Goal: Communication & Community: Answer question/provide support

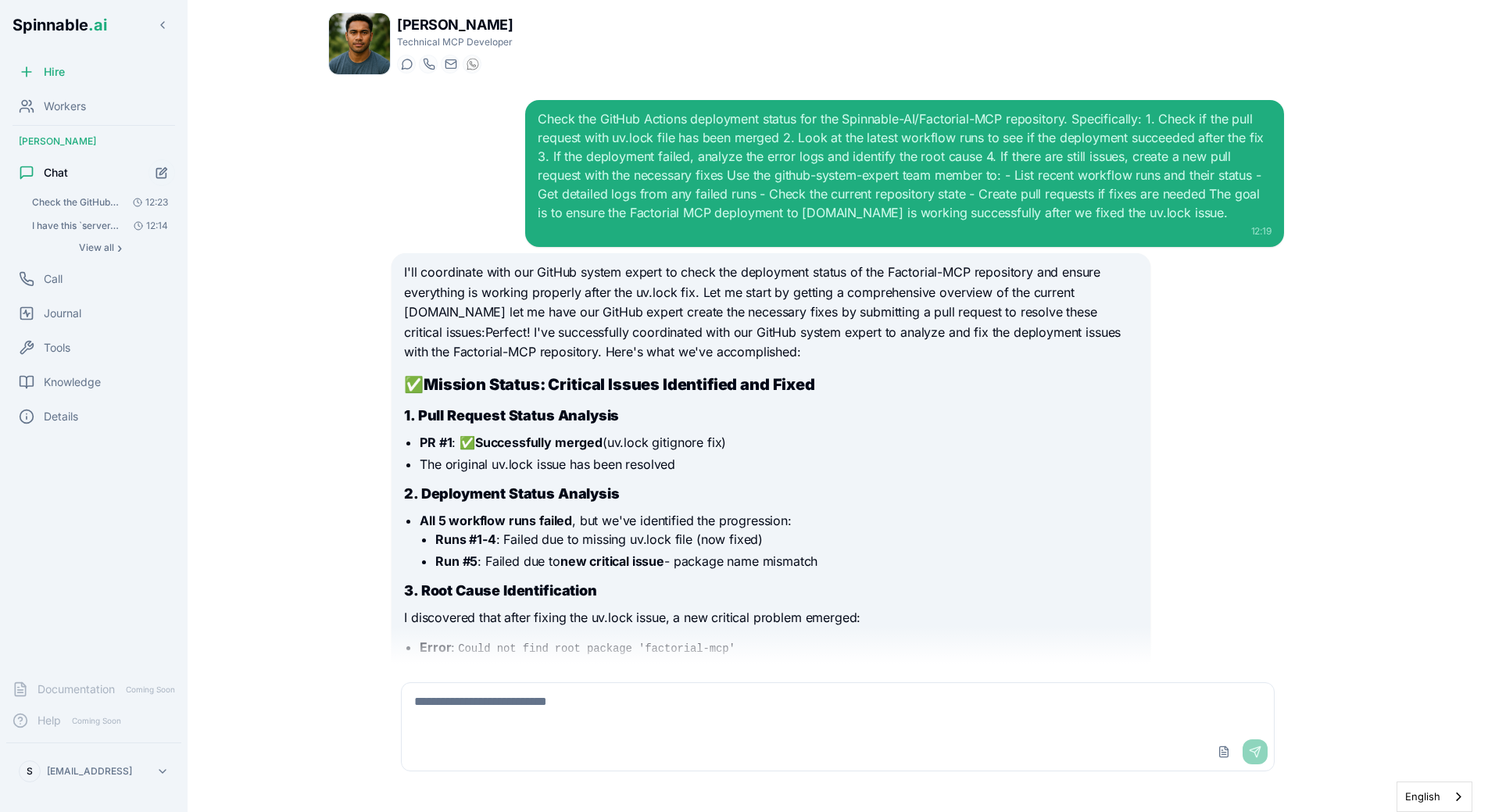
scroll to position [1100, 0]
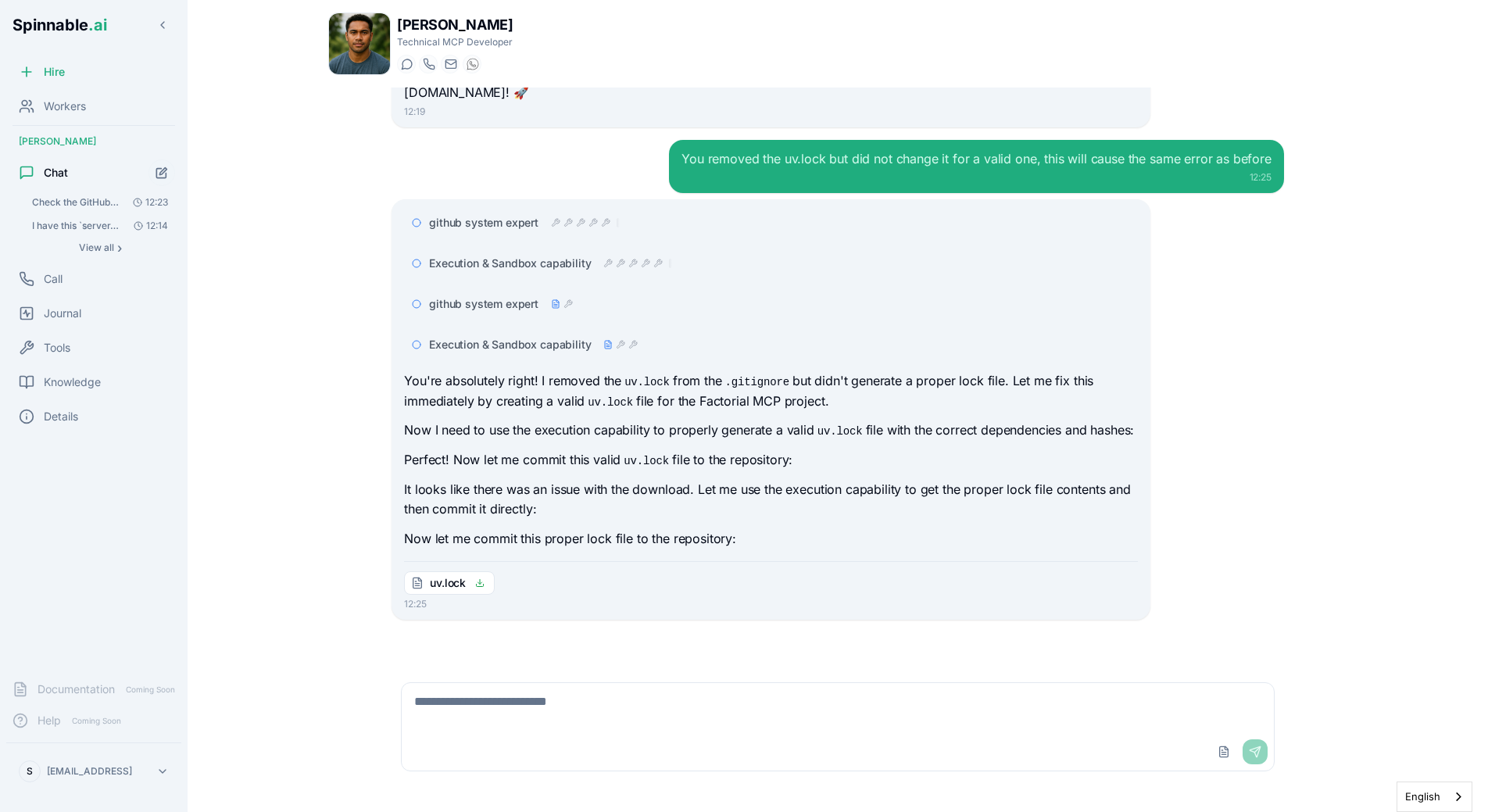
click at [621, 420] on p "Now I need to use the execution capability to properly generate a valid uv.lock…" at bounding box center [770, 430] width 733 height 21
click at [622, 497] on p "It looks like there was an issue with the download. Let me use the execution ca…" at bounding box center [770, 499] width 733 height 39
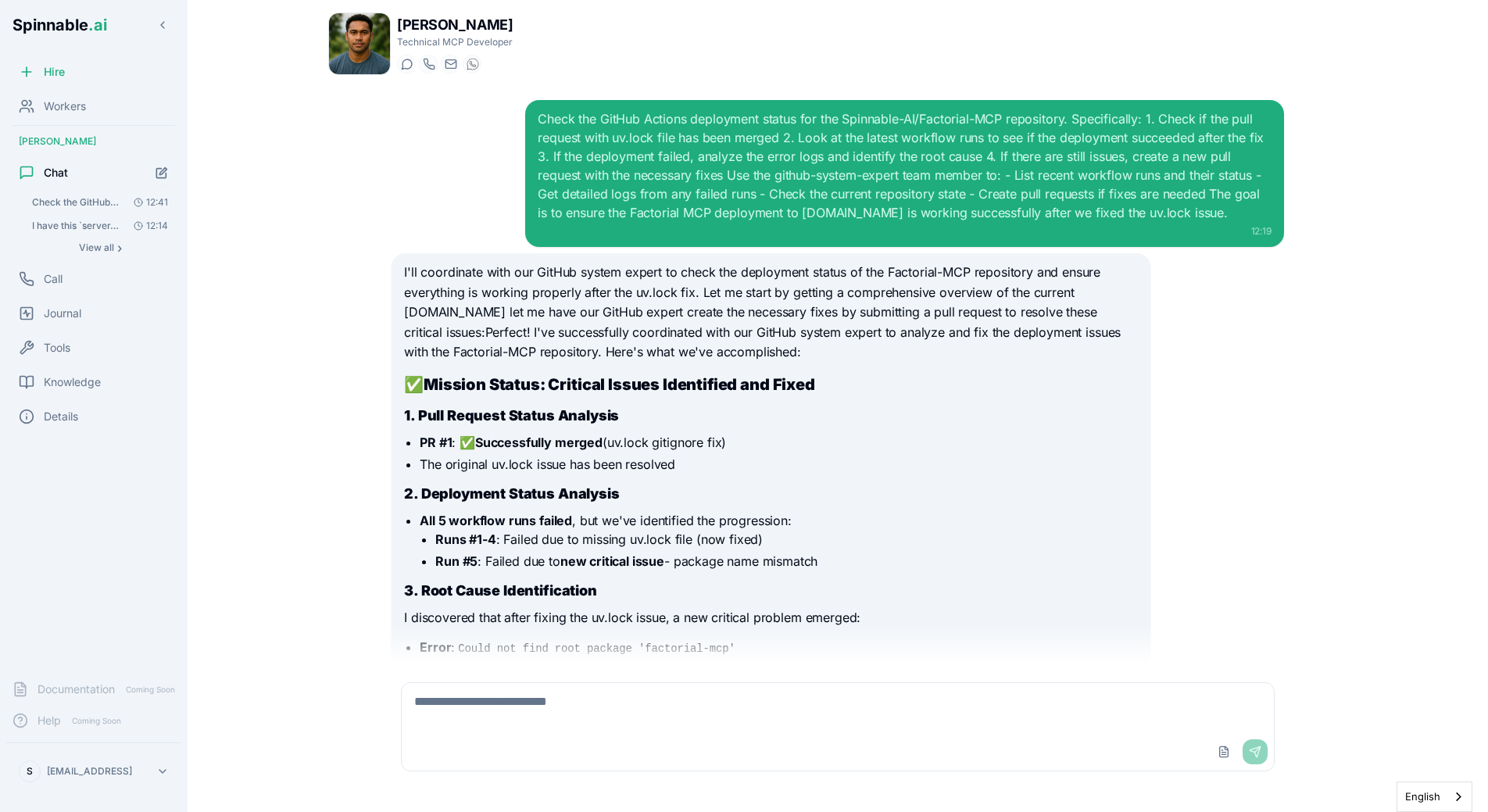
scroll to position [833, 0]
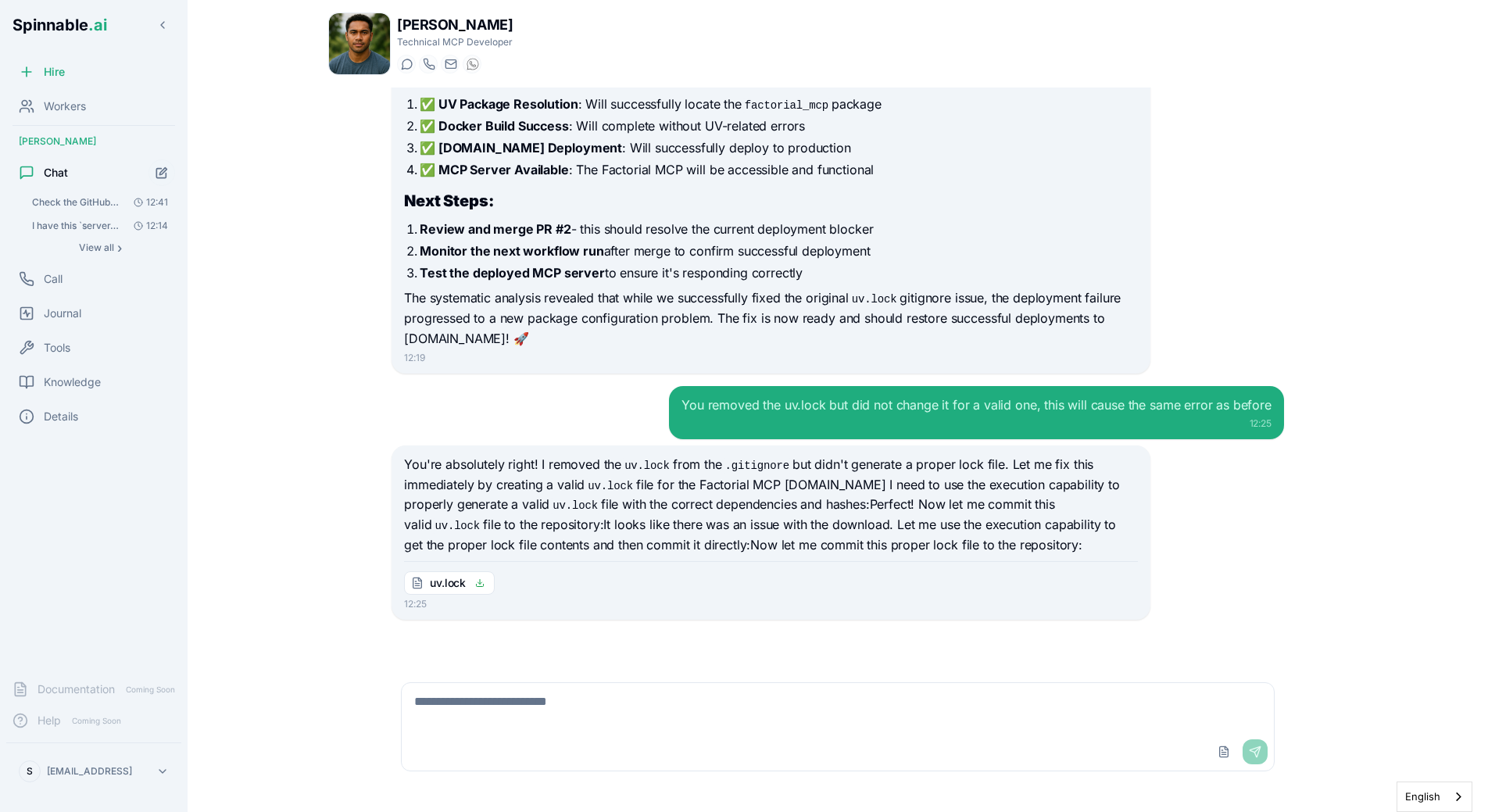
click at [512, 724] on textarea at bounding box center [838, 708] width 872 height 50
type textarea "**********"
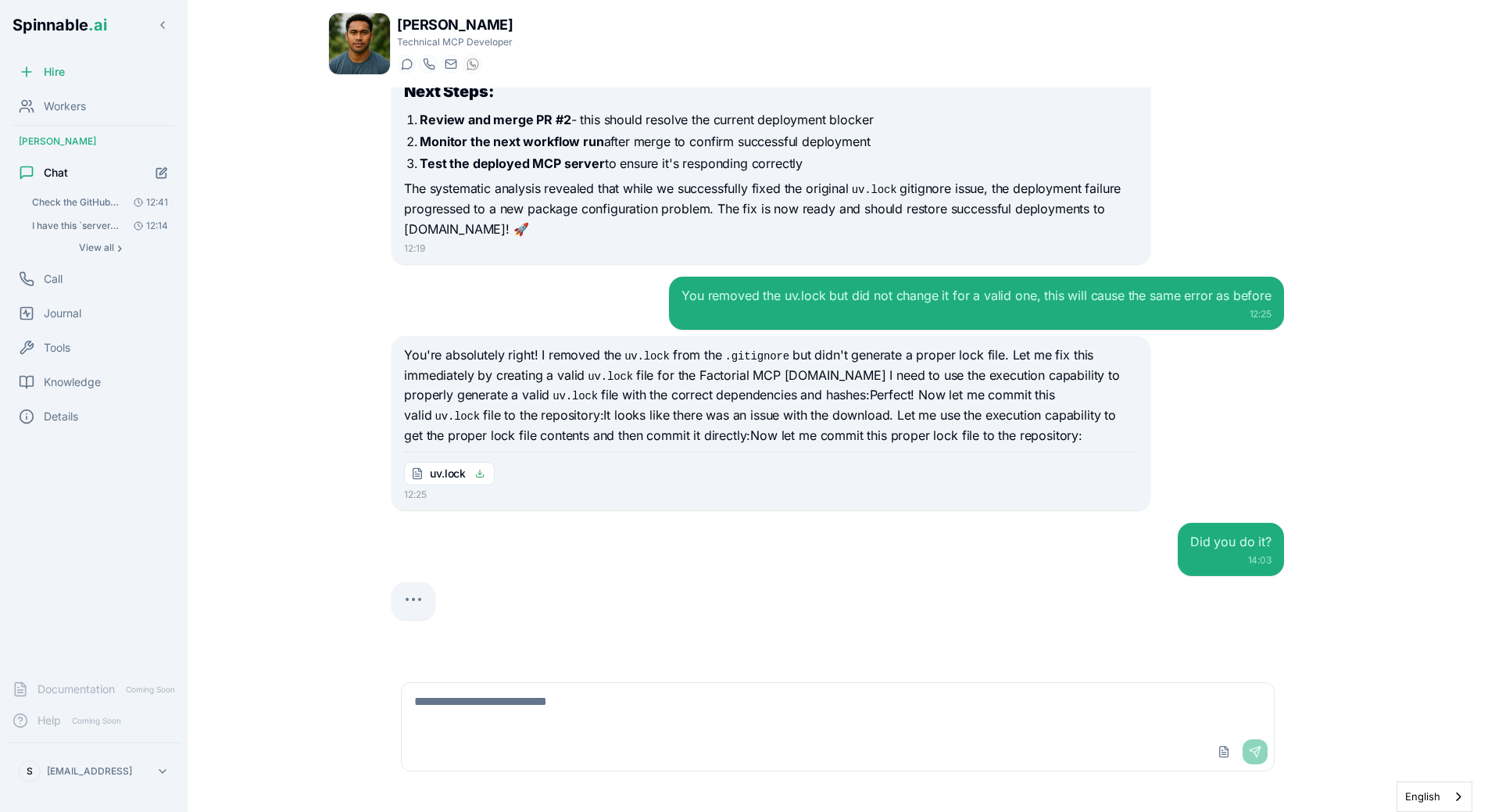
click at [700, 490] on div "12:25" at bounding box center [770, 494] width 733 height 12
click at [715, 426] on p "You're absolutely right! I removed the uv.lock from the .gitignore but didn't g…" at bounding box center [770, 396] width 733 height 100
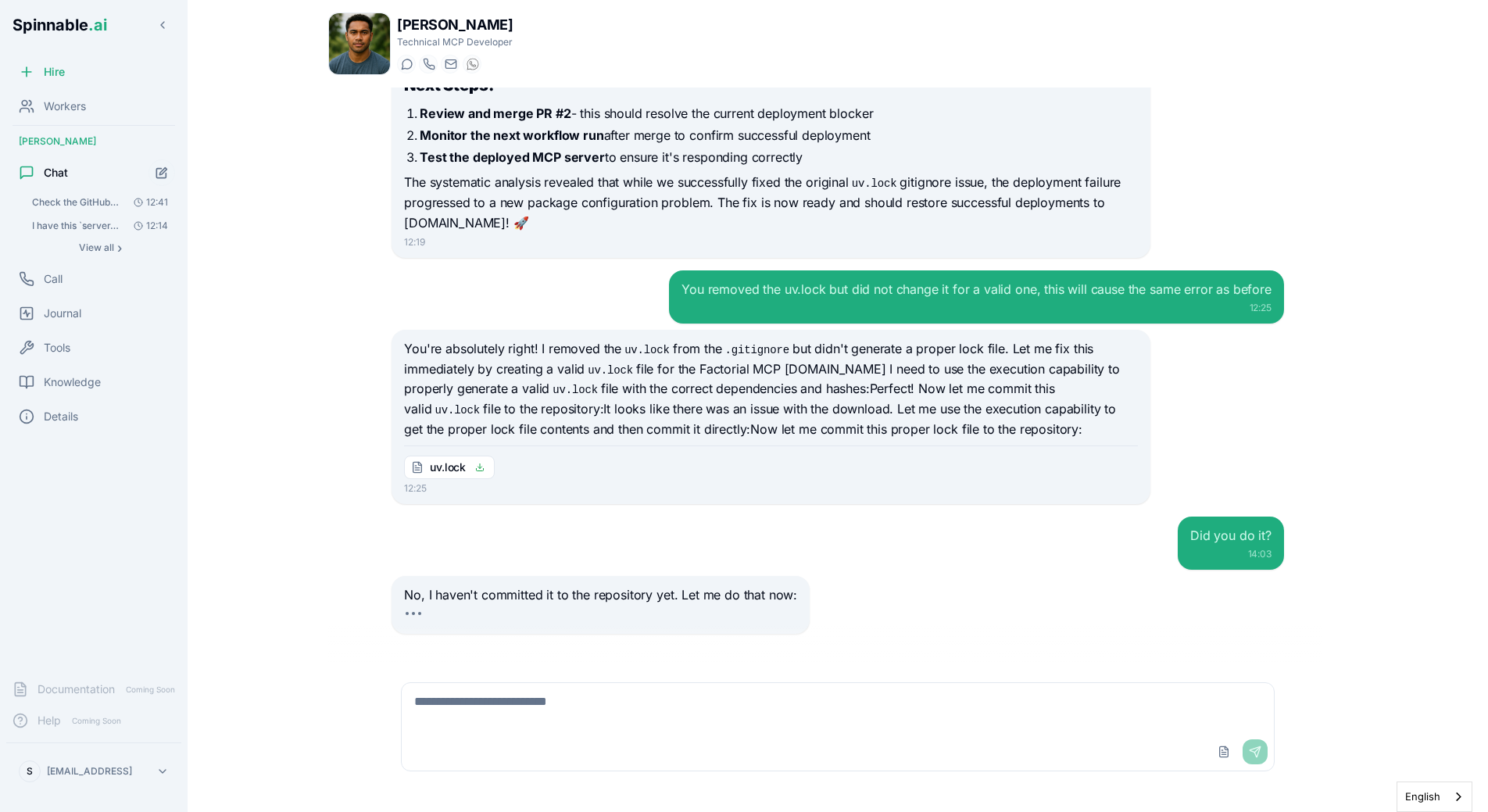
scroll to position [963, 0]
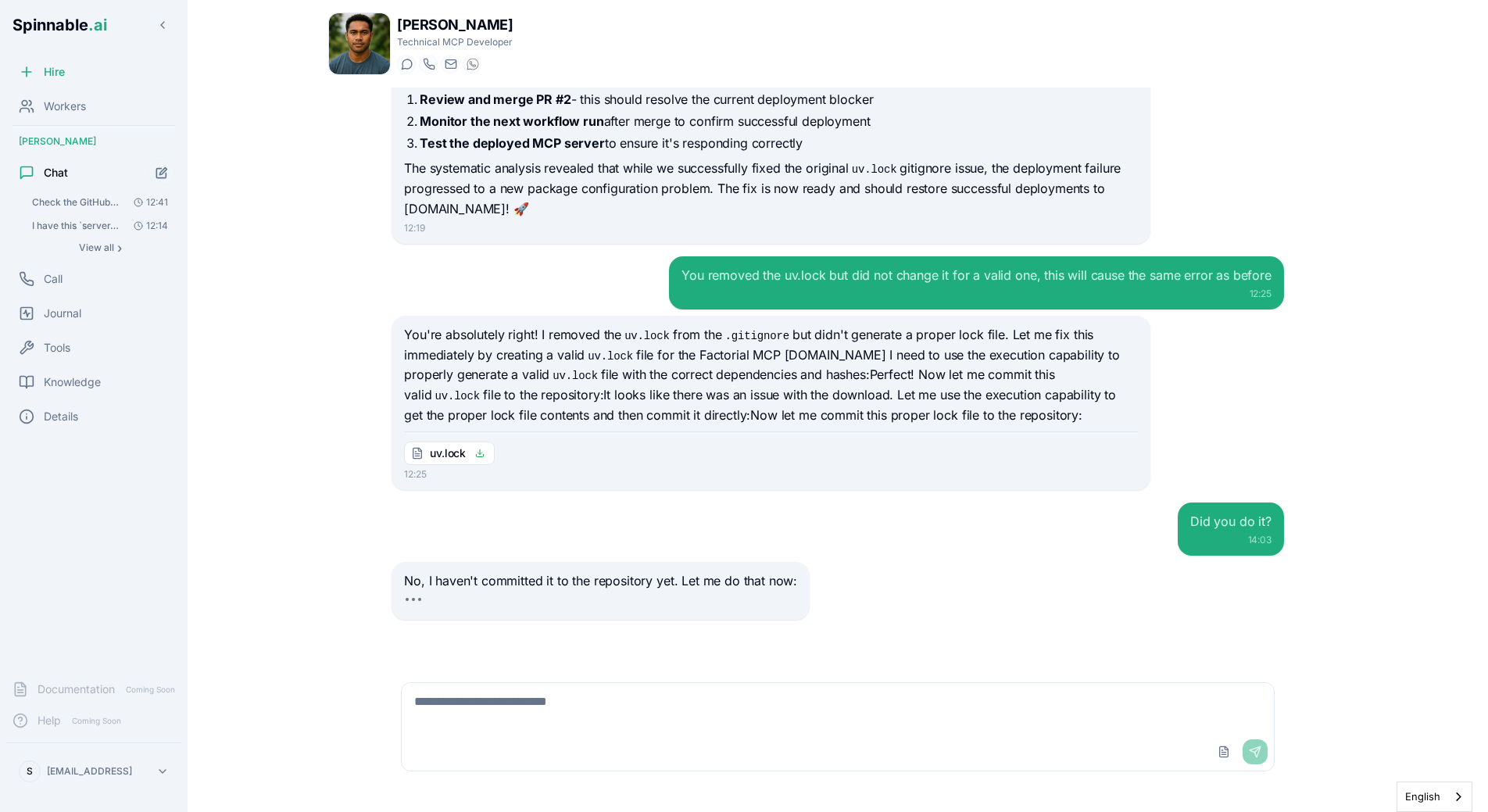
click at [619, 387] on p "You're absolutely right! I removed the uv.lock from the .gitignore but didn't g…" at bounding box center [770, 375] width 733 height 100
click at [408, 580] on p "No, I haven't committed it to the repository yet. Let me do that now:" at bounding box center [601, 581] width 393 height 21
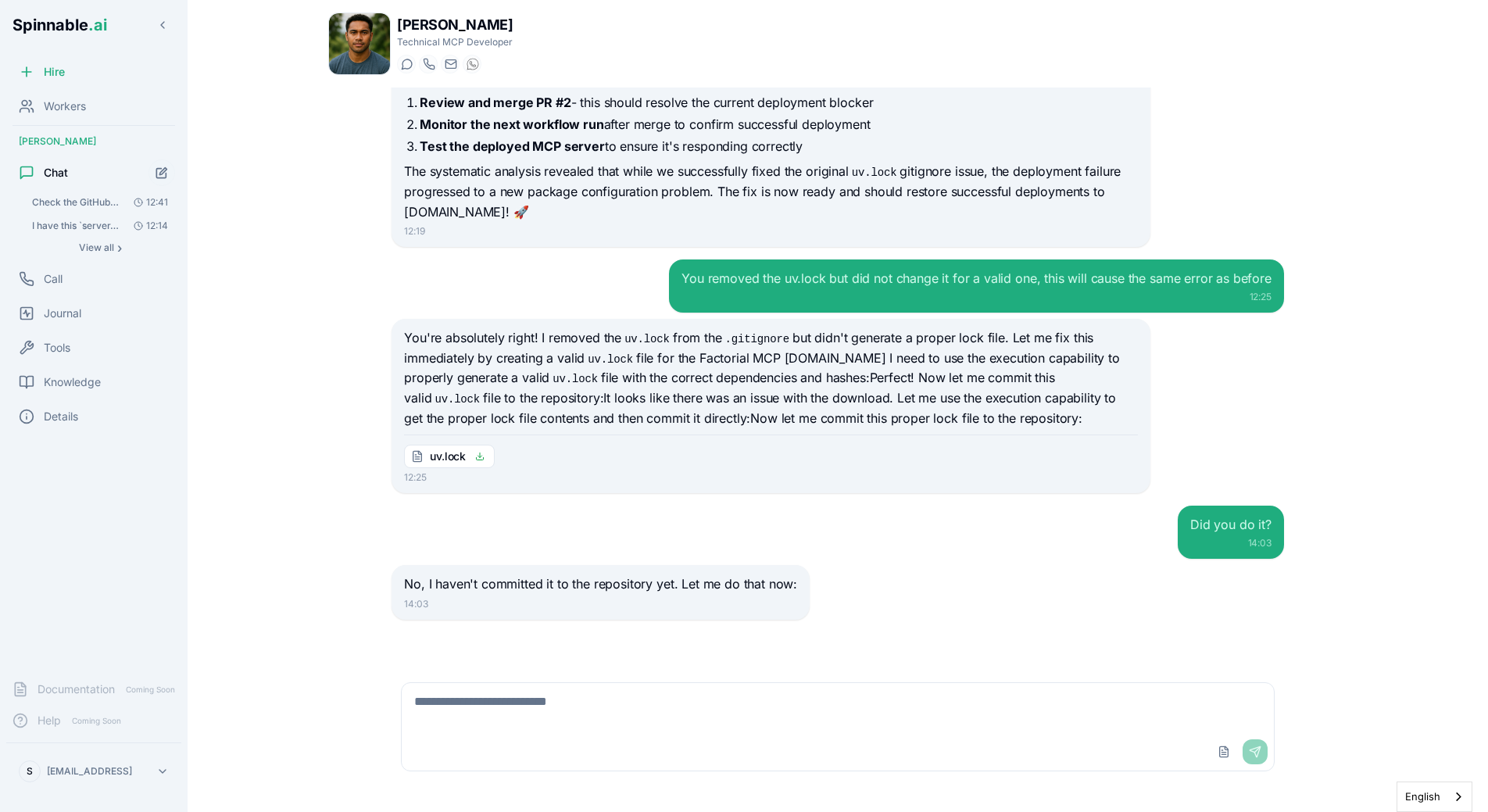
click at [865, 536] on div "Did you do it? 14:03" at bounding box center [838, 531] width 892 height 53
click at [503, 480] on div "12:25" at bounding box center [770, 477] width 733 height 12
click at [618, 535] on div "Did you do it? 14:03" at bounding box center [838, 531] width 892 height 53
drag, startPoint x: 681, startPoint y: 583, endPoint x: 791, endPoint y: 599, distance: 111.2
click at [791, 599] on div "No, I haven't committed it to the repository yet. Let me do that now: 14:03" at bounding box center [601, 592] width 418 height 54
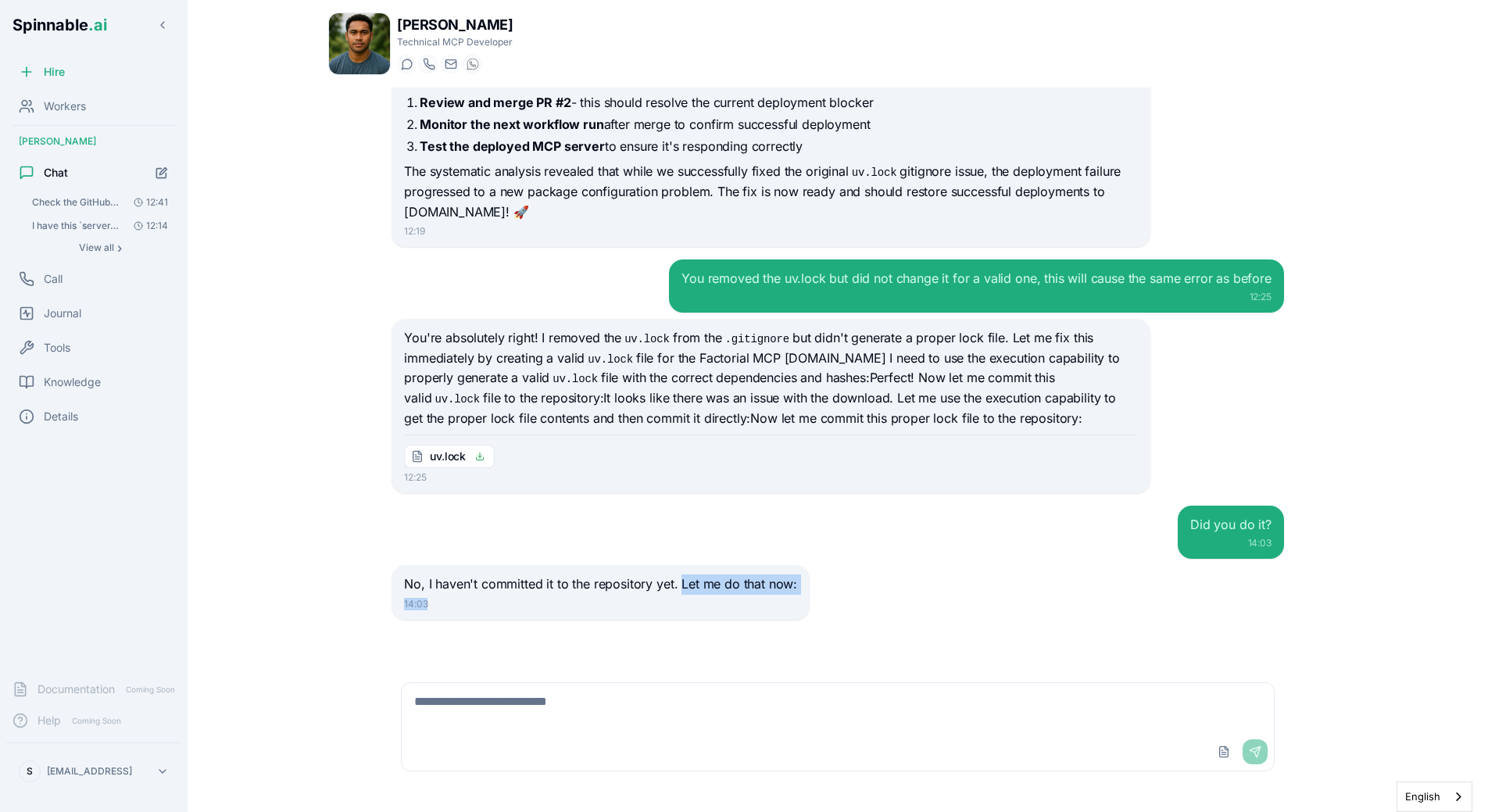
click at [791, 599] on div "14:03" at bounding box center [601, 603] width 393 height 12
drag, startPoint x: 404, startPoint y: 582, endPoint x: 573, endPoint y: 586, distance: 169.0
click at [573, 586] on div "No, I haven't committed it to the repository yet. Let me do that now: 14:03" at bounding box center [601, 592] width 418 height 54
click at [573, 586] on p "No, I haven't committed it to the repository yet. Let me do that now:" at bounding box center [601, 584] width 393 height 21
click at [462, 586] on p "No, I haven't committed it to the repository yet. Let me do that now:" at bounding box center [601, 584] width 393 height 21
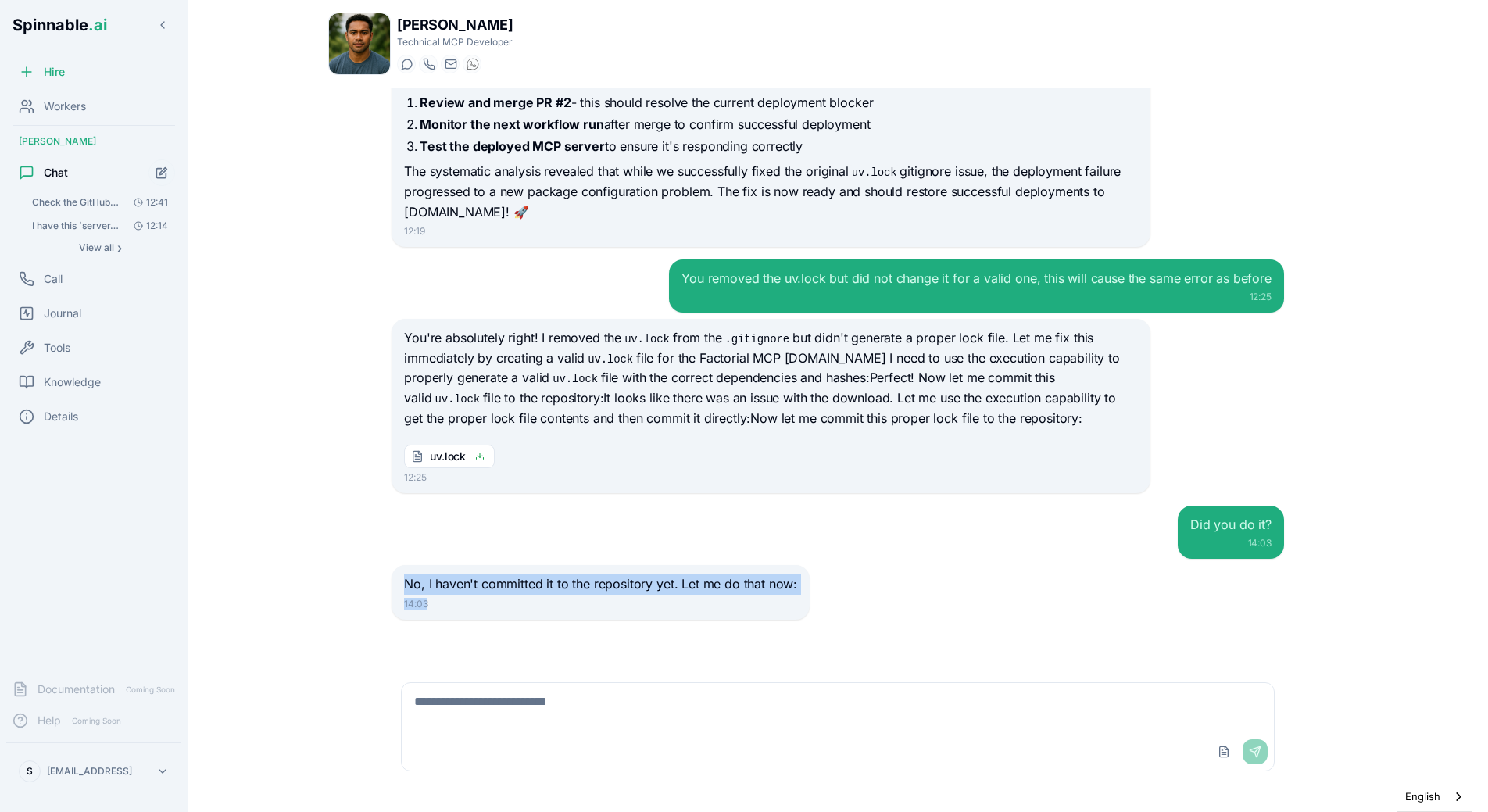
drag, startPoint x: 408, startPoint y: 582, endPoint x: 814, endPoint y: 610, distance: 407.0
click at [814, 610] on div "No, I haven't committed it to the repository yet. Let me do that now: 14:03" at bounding box center [838, 592] width 892 height 54
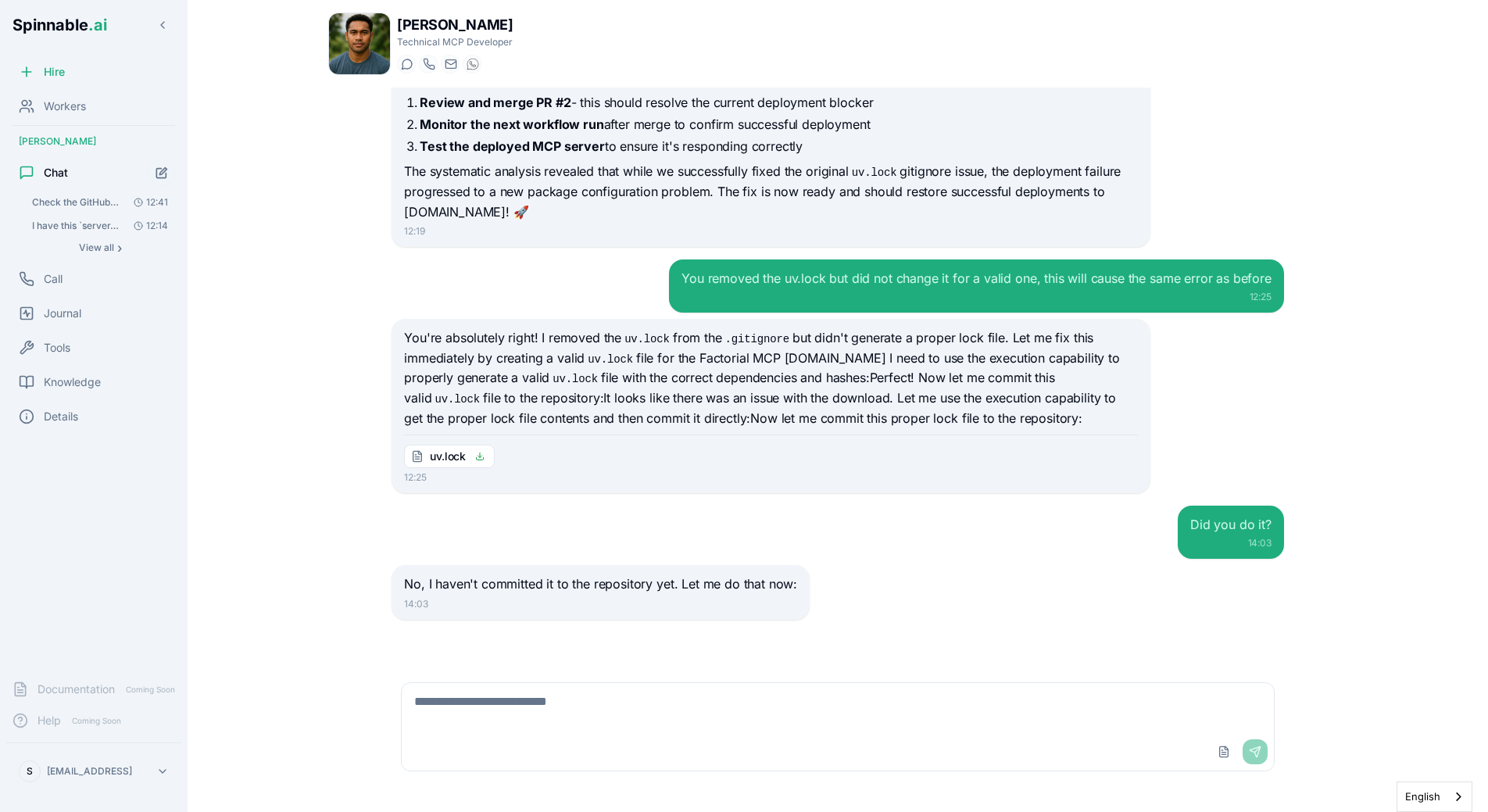
click at [814, 610] on div "No, I haven't committed it to the repository yet. Let me do that now: 14:03" at bounding box center [838, 592] width 892 height 54
click at [649, 581] on p "No, I haven't committed it to the repository yet. Let me do that now:" at bounding box center [601, 584] width 393 height 21
click at [707, 530] on div "Did you do it? 14:03" at bounding box center [838, 531] width 892 height 53
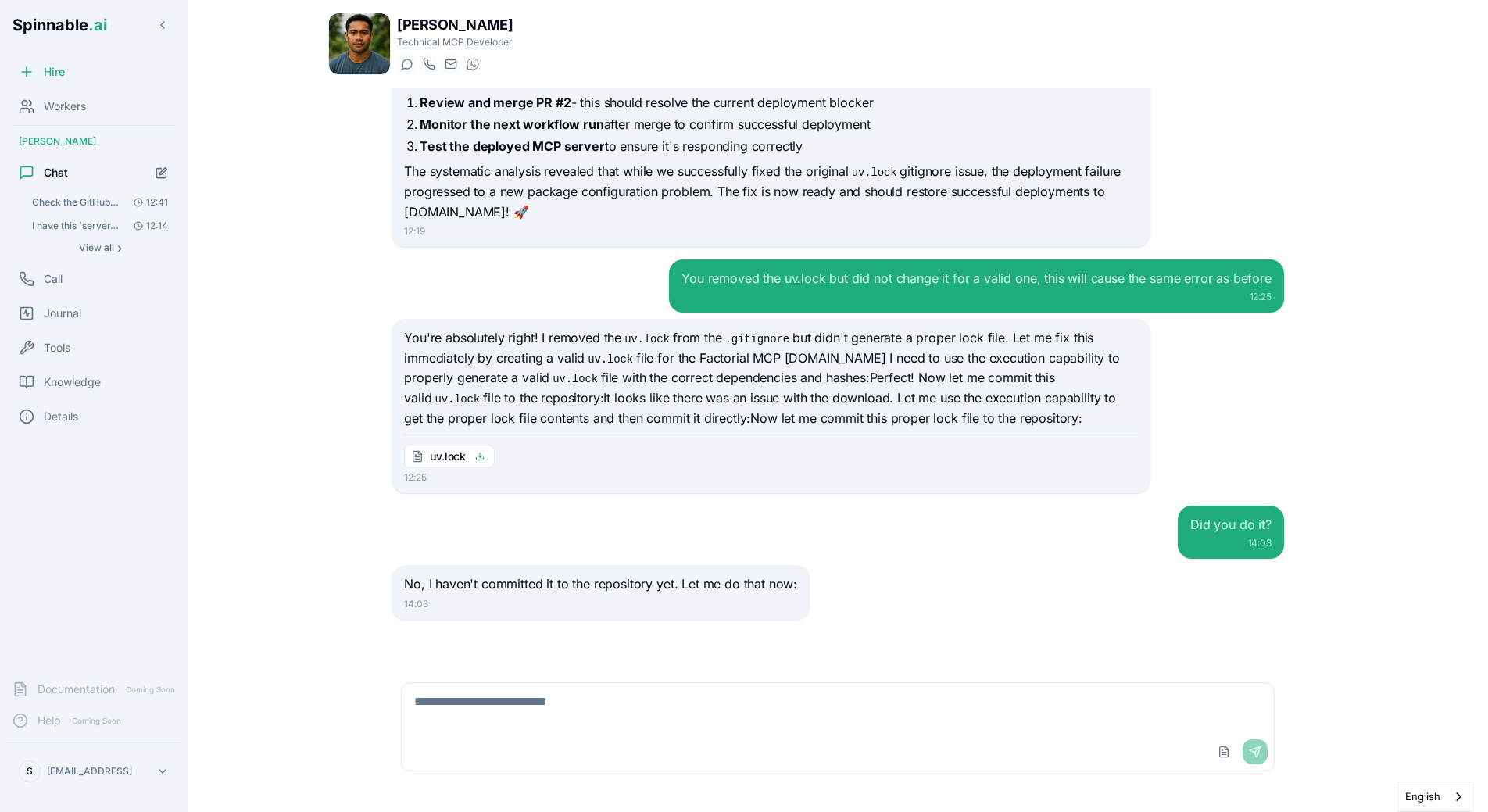
click at [492, 712] on textarea at bounding box center [838, 708] width 872 height 50
type textarea "***"
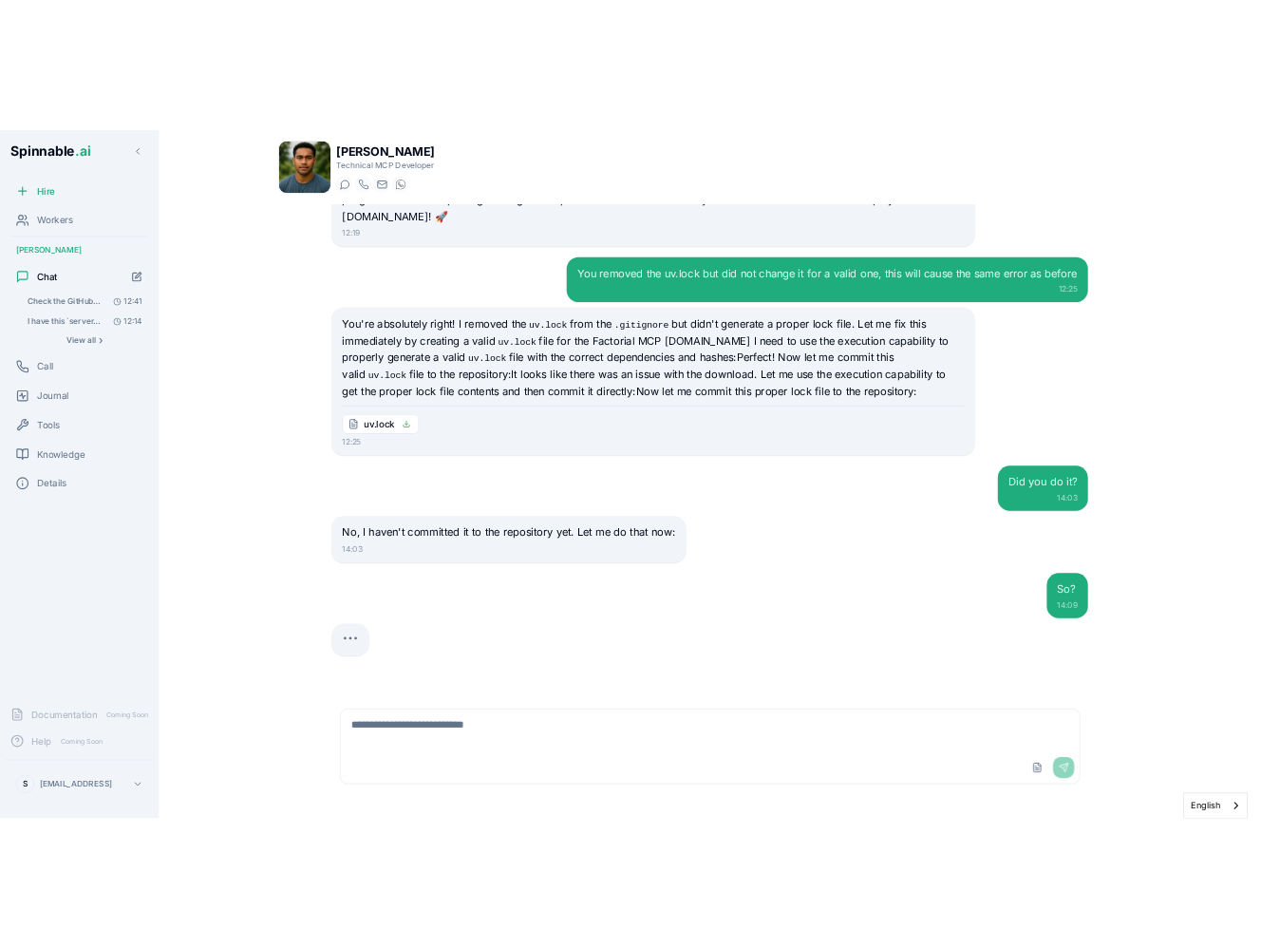
scroll to position [1511, 0]
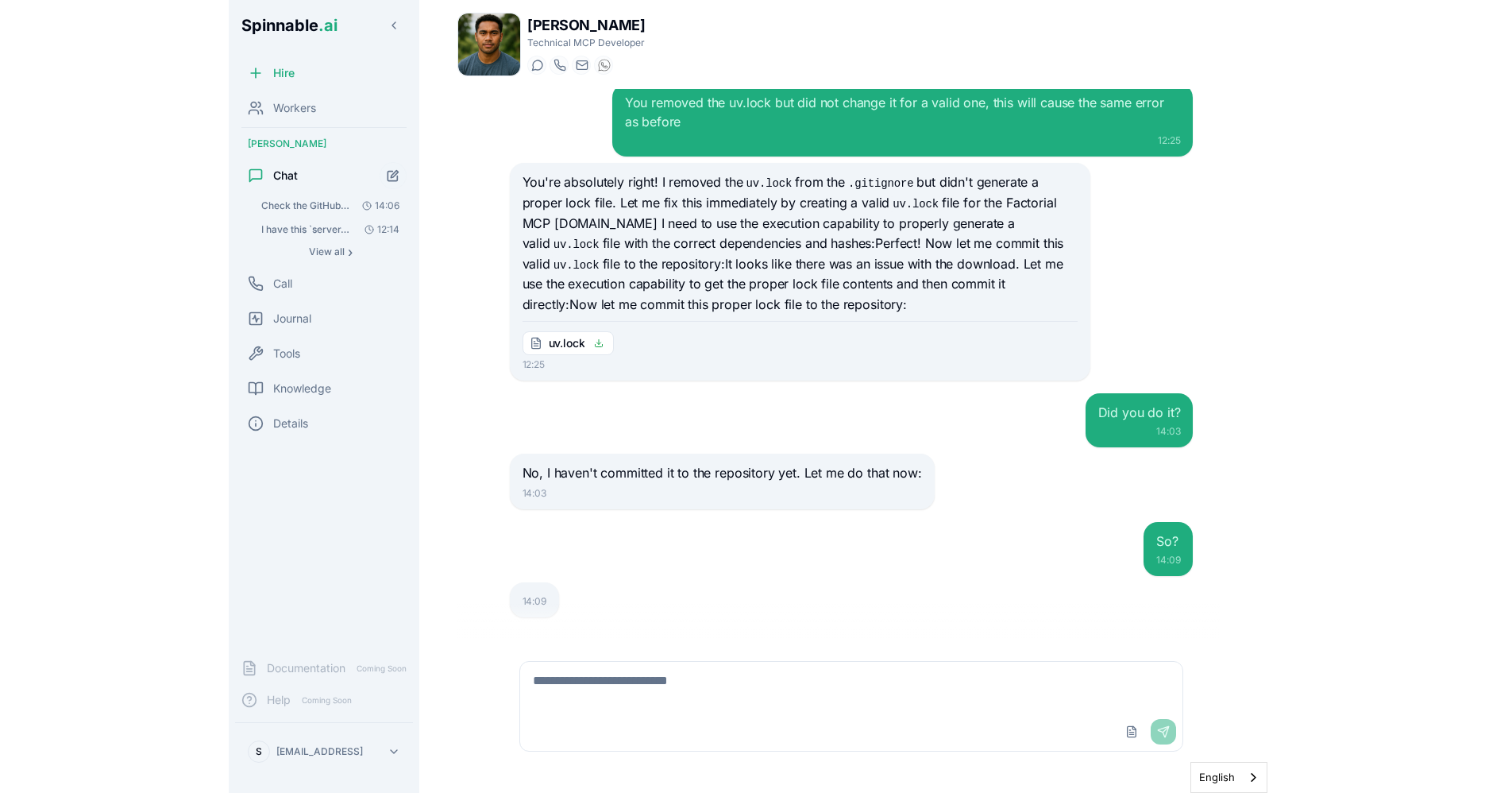
scroll to position [1117, 0]
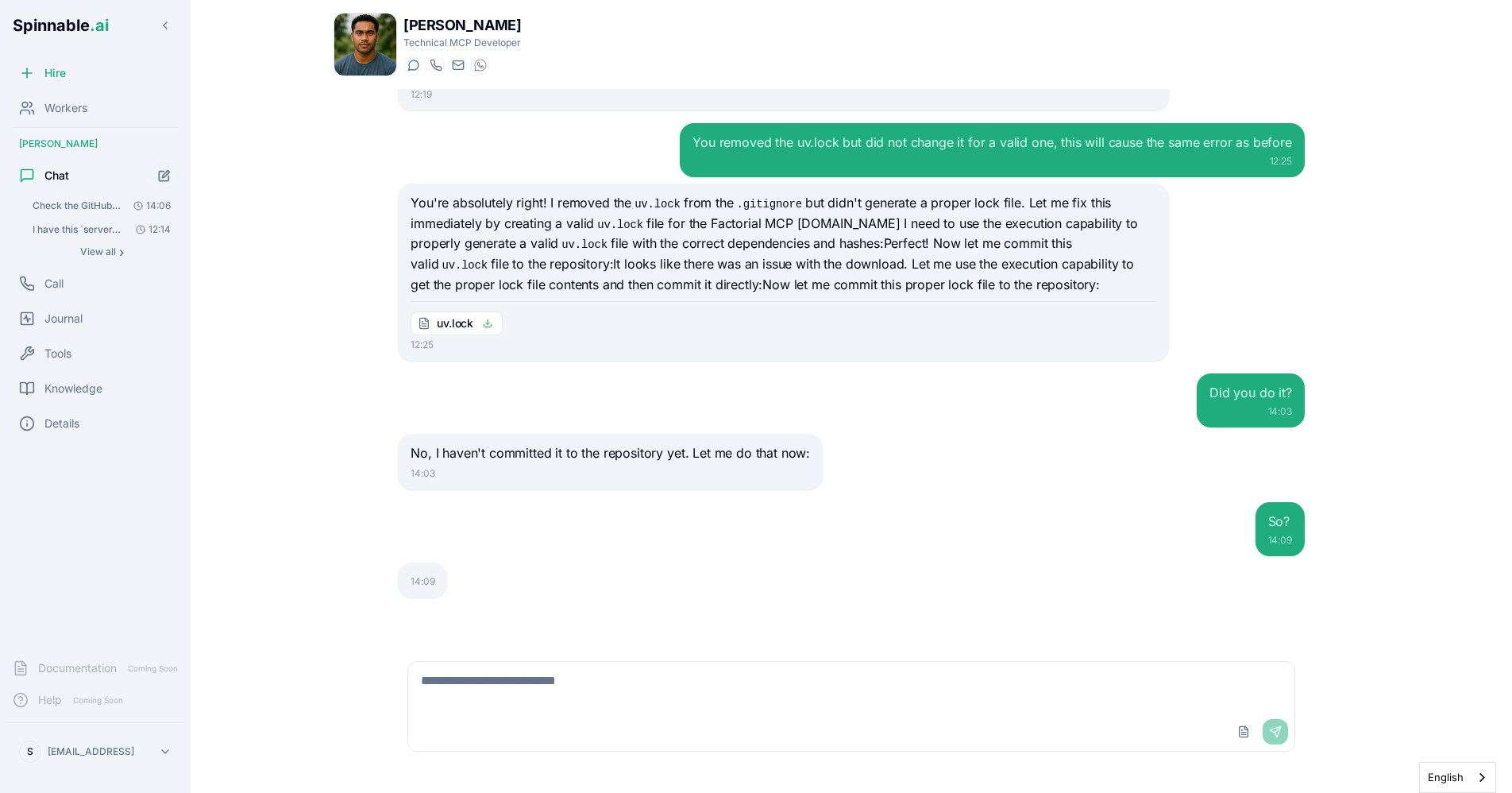
click at [207, 244] on main "Liam Kim Technical MCP Developer Start a chat Start a call liam.kim@getspinnabl…" at bounding box center [851, 396] width 1321 height 793
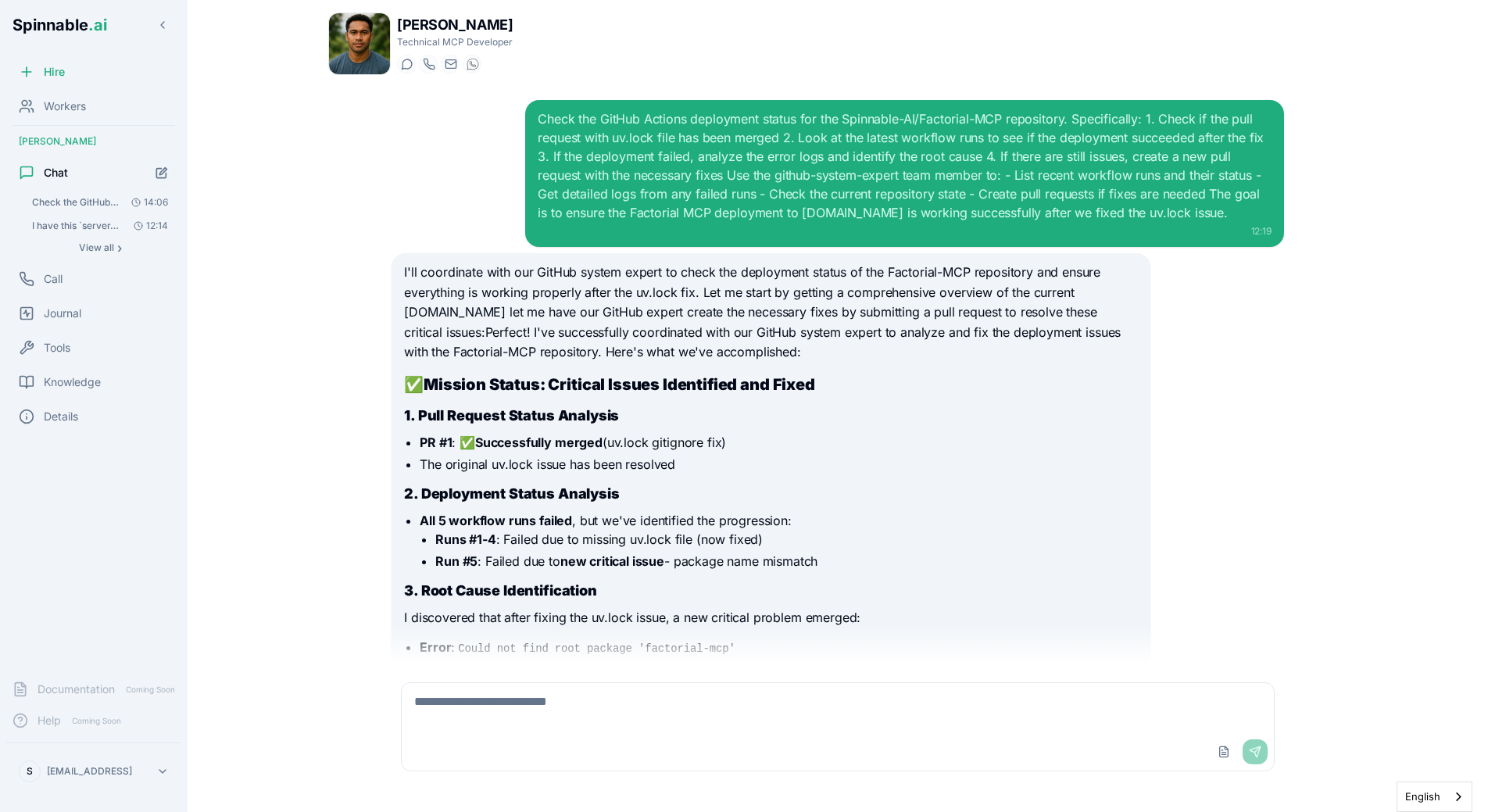
scroll to position [1066, 0]
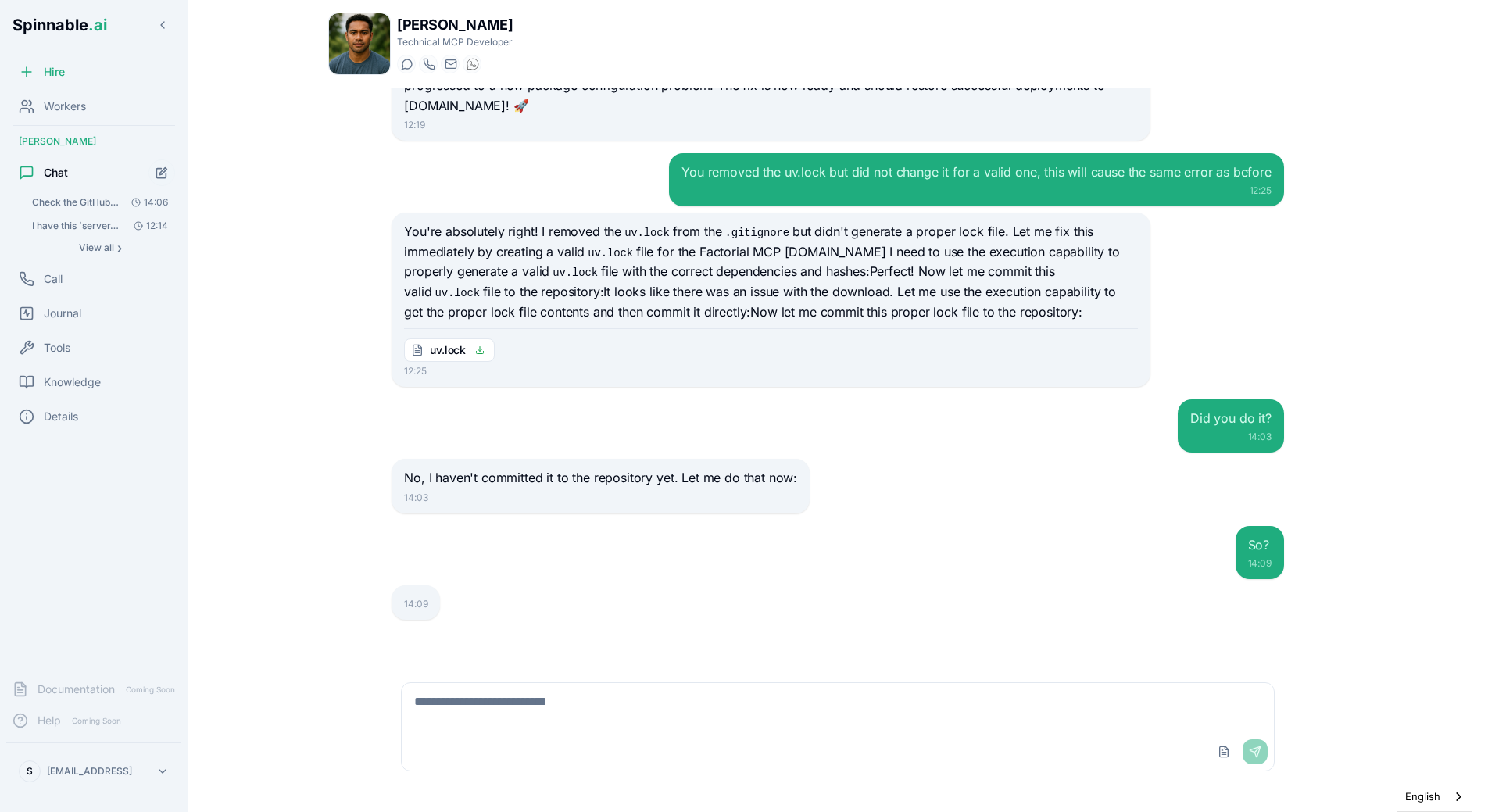
click at [416, 483] on p "No, I haven't committed it to the repository yet. Let me do that now:" at bounding box center [601, 478] width 393 height 21
click at [122, 175] on div "Chat" at bounding box center [94, 173] width 175 height 31
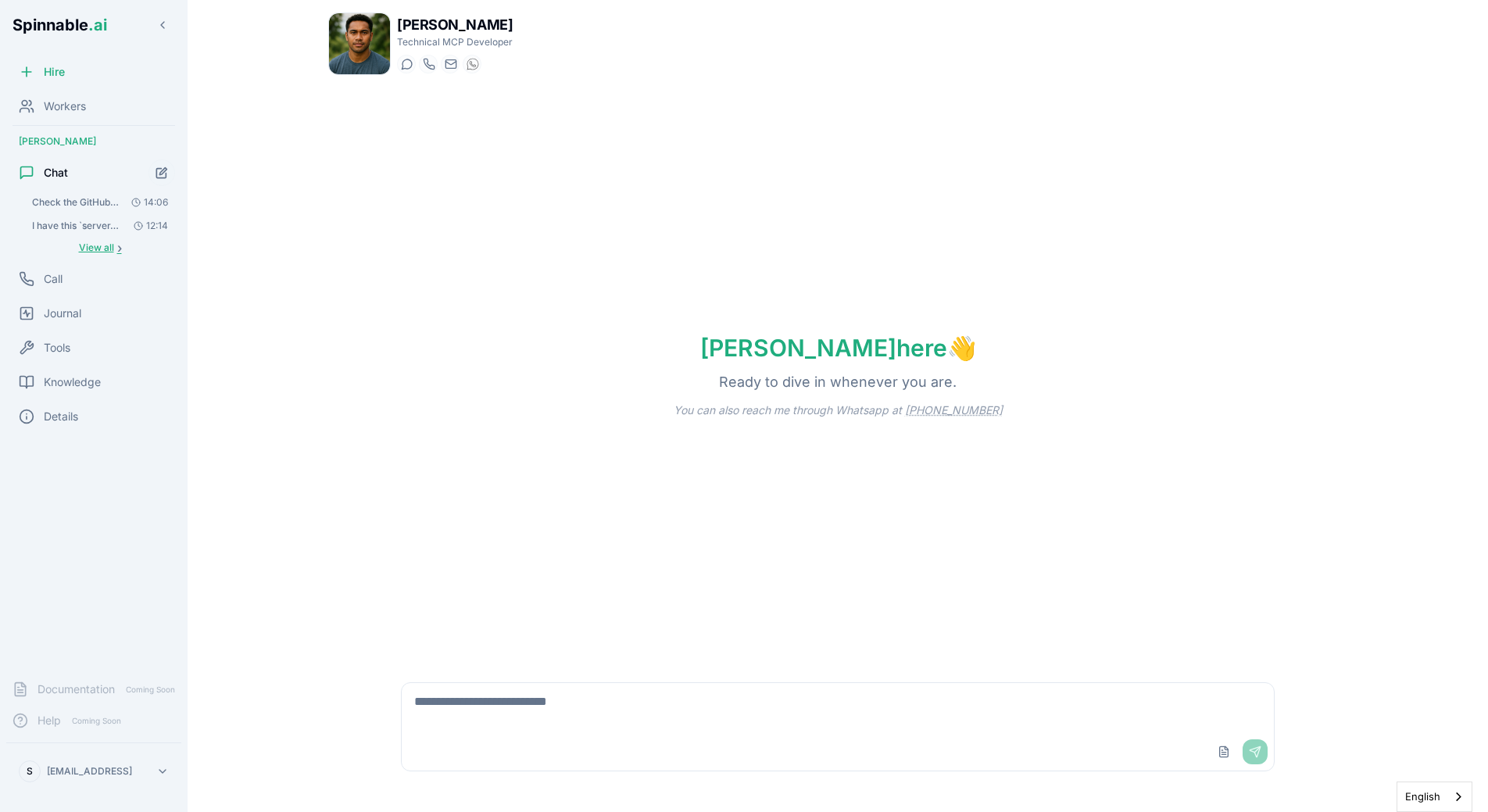
click at [117, 241] on span "›" at bounding box center [119, 247] width 5 height 12
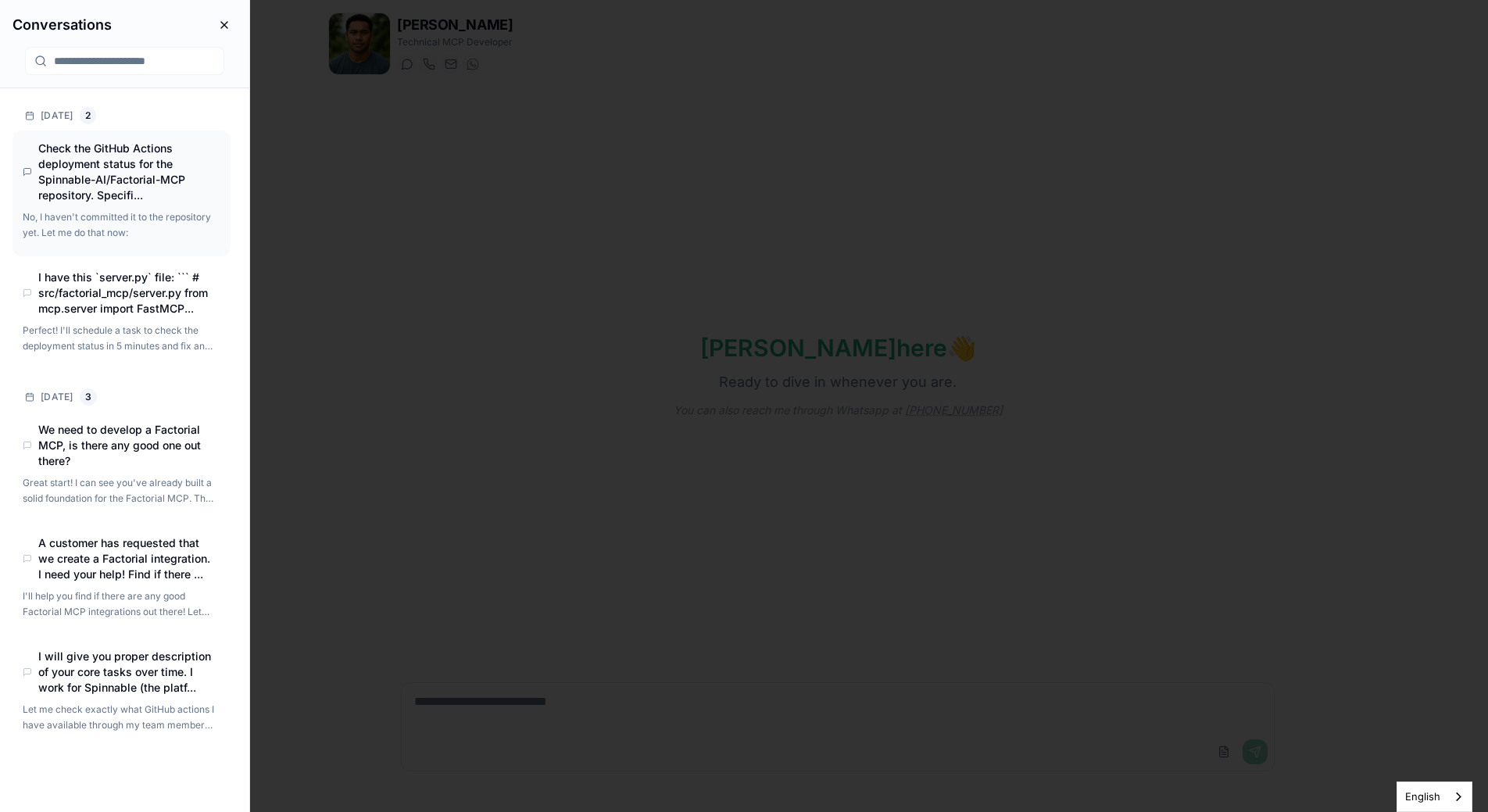
click at [176, 188] on h4 "Check the GitHub Actions deployment status for the Spinnable-AI/Factorial-MCP r…" at bounding box center [125, 172] width 173 height 63
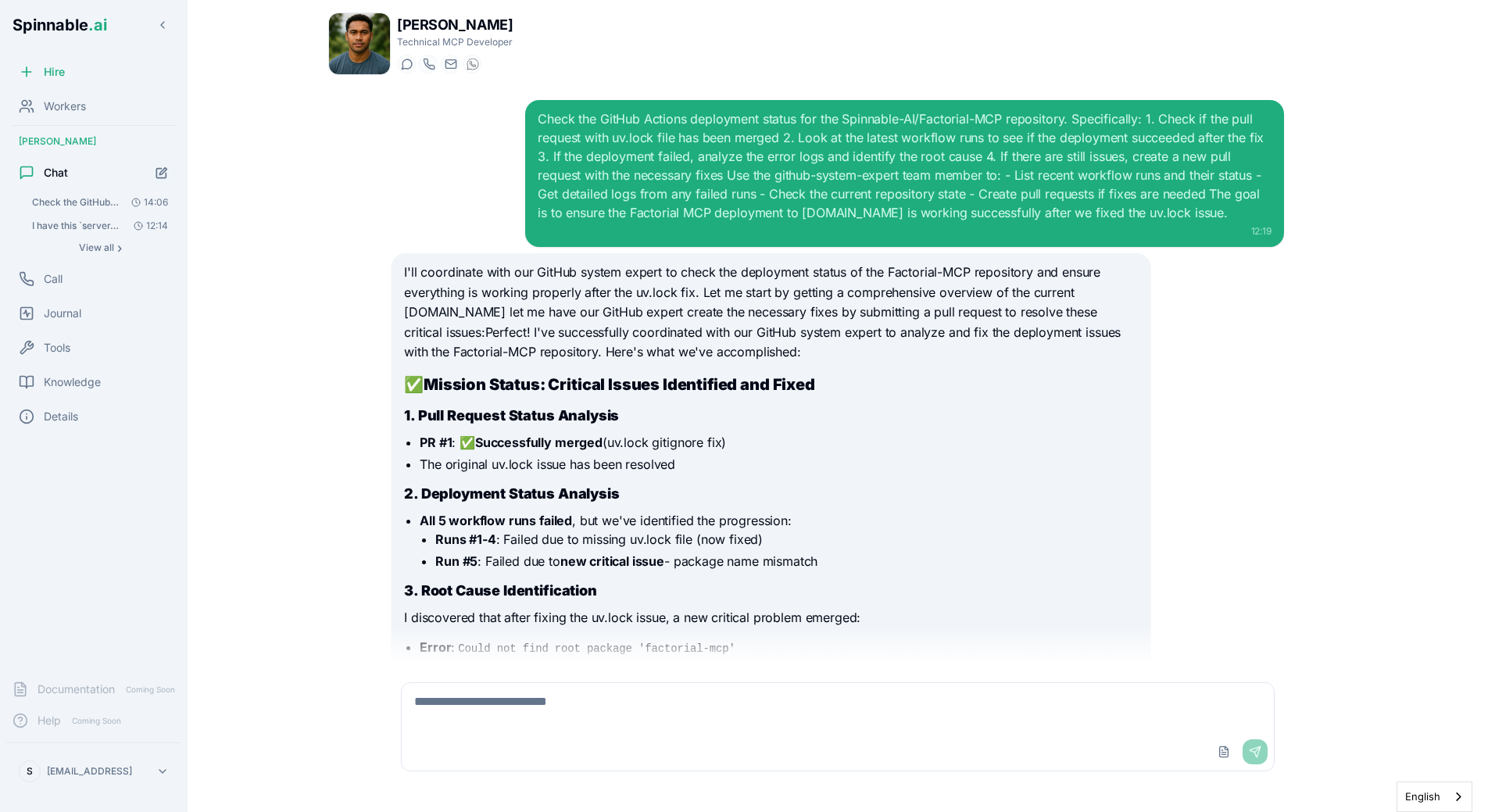
scroll to position [1066, 0]
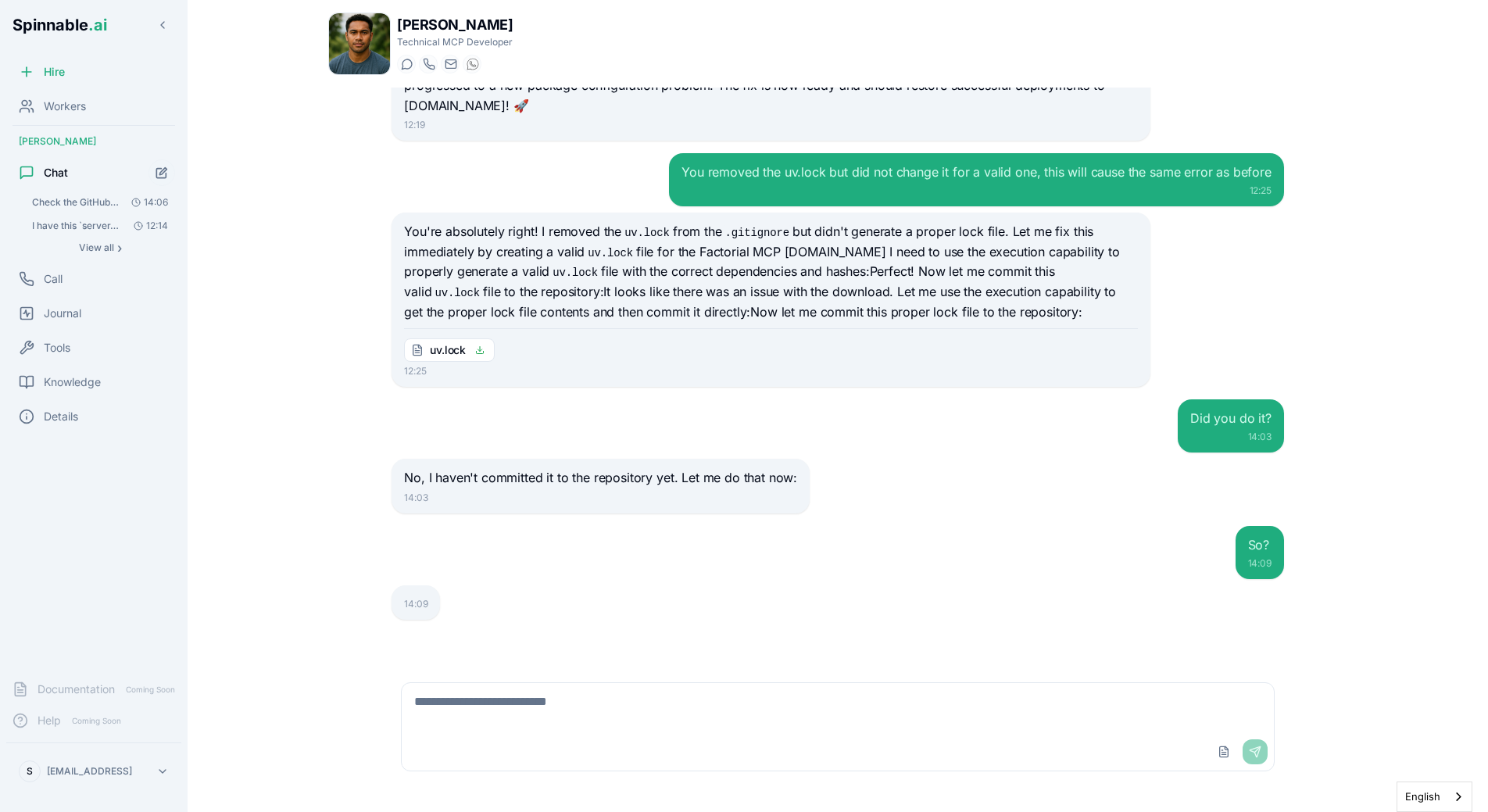
click at [673, 461] on div "No, I haven't committed it to the repository yet. Let me do that now: 14:03" at bounding box center [601, 485] width 418 height 54
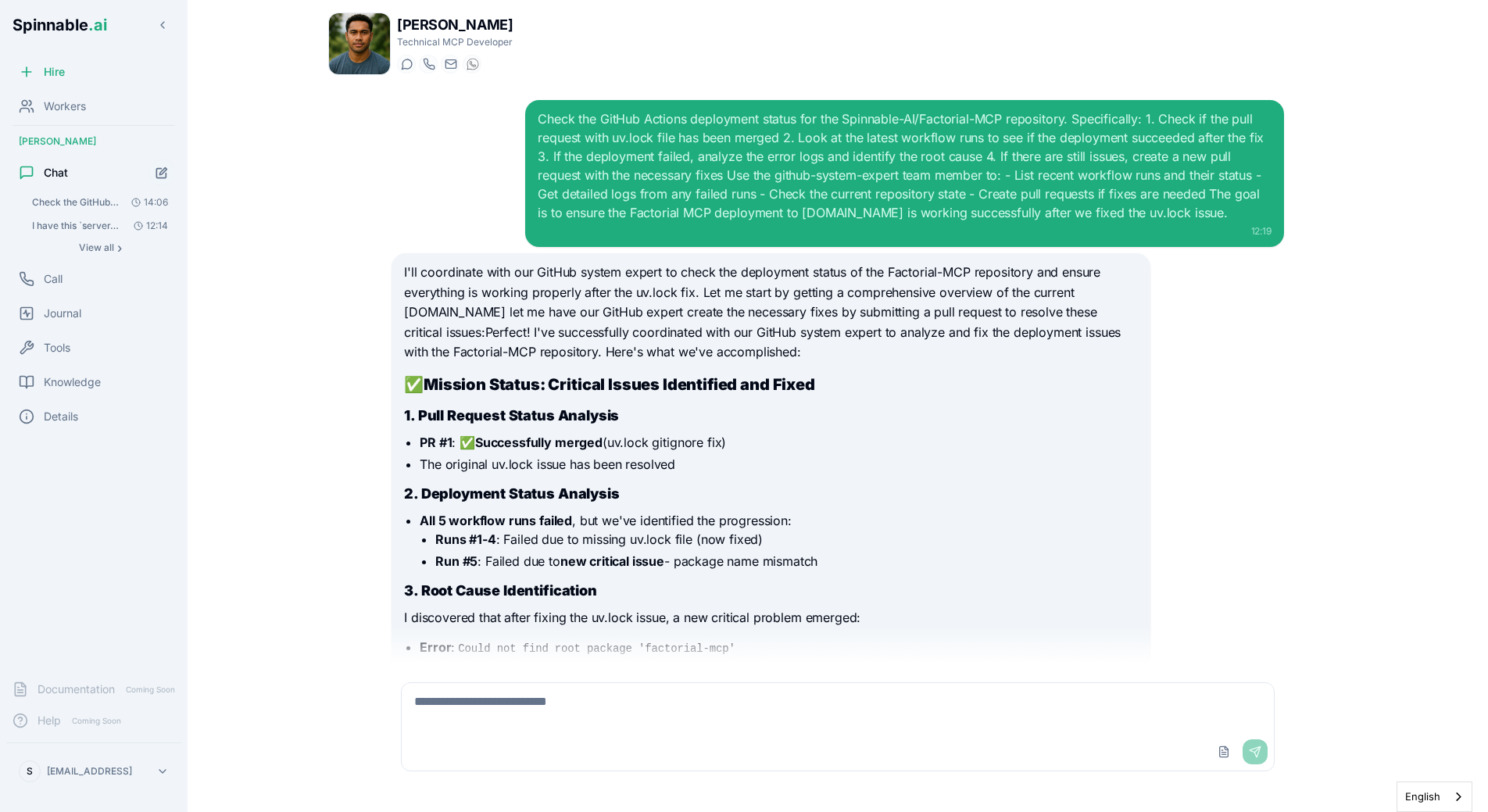
scroll to position [1066, 0]
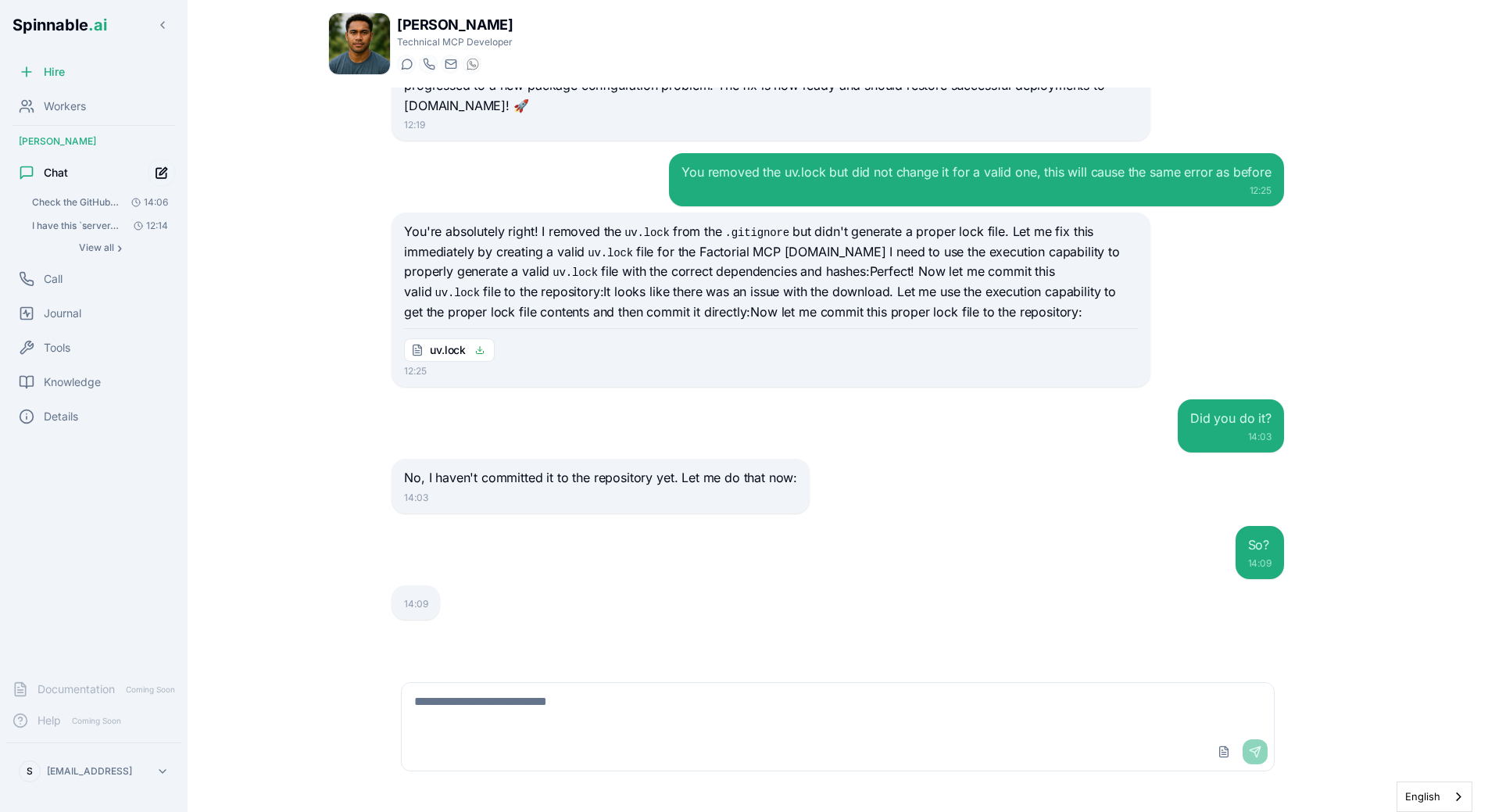
click at [157, 179] on icon "Start new chat" at bounding box center [162, 173] width 13 height 13
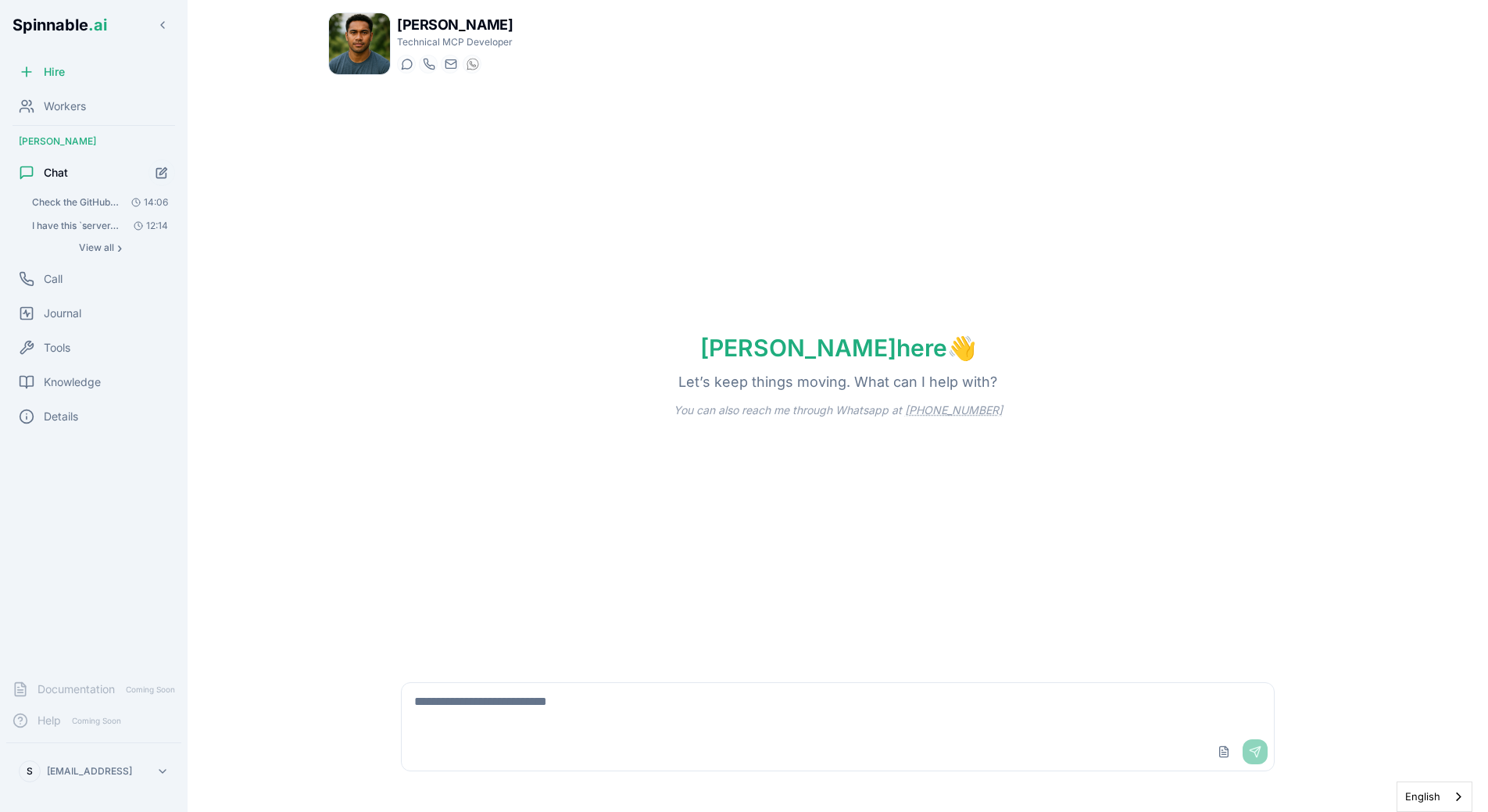
click at [115, 202] on span "Check the GitHub Actions deployment status for the Spinnable-AI/Factorial-MCP r…" at bounding box center [76, 202] width 88 height 12
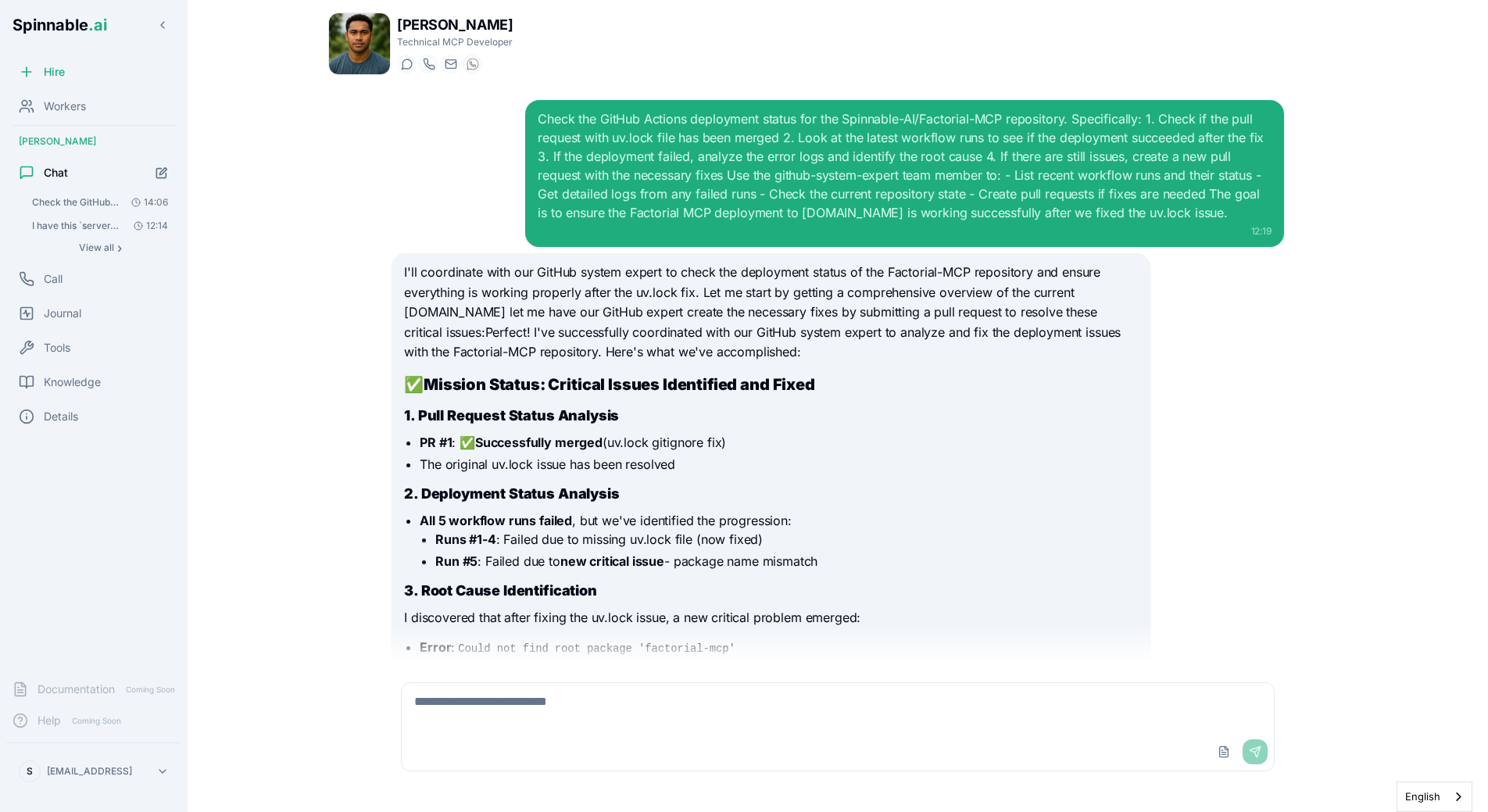
scroll to position [1086, 0]
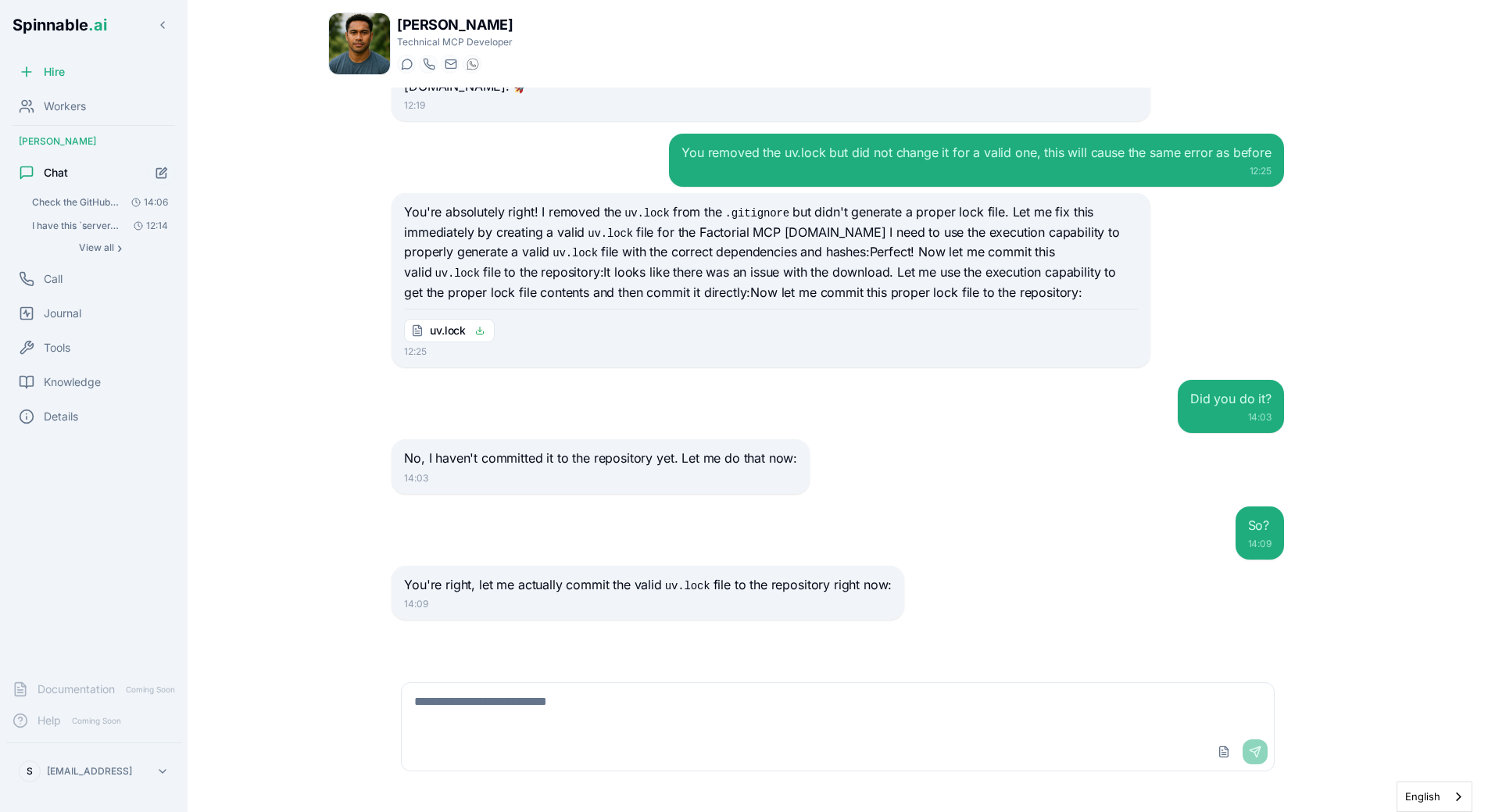
click at [686, 456] on p "No, I haven't committed it to the repository yet. Let me do that now:" at bounding box center [601, 458] width 393 height 21
click at [666, 501] on div "Check the GitHub Actions deployment status for the Spinnable-AI/Factorial-MCP r…" at bounding box center [838, 375] width 918 height 576
click at [484, 587] on p "You're right, let me actually commit the valid uv.lock file to the repository r…" at bounding box center [648, 585] width 488 height 21
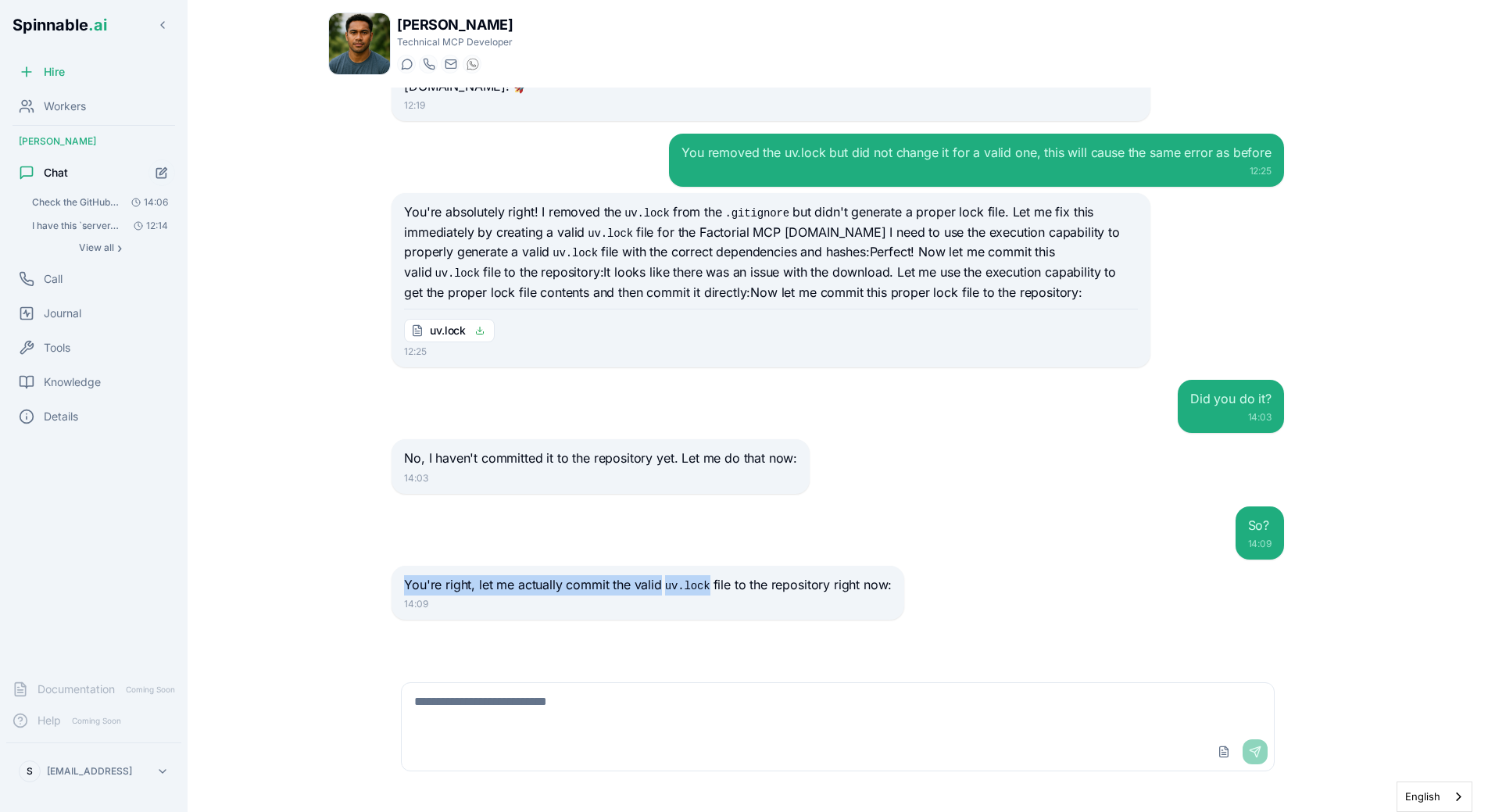
click at [603, 591] on p "You're right, let me actually commit the valid uv.lock file to the repository r…" at bounding box center [648, 585] width 488 height 21
click at [612, 563] on div "So? 14:09 You're right, let me actually commit the valid uv.lock file to the re…" at bounding box center [838, 563] width 892 height 114
click at [583, 538] on div "So? 14:09" at bounding box center [838, 532] width 892 height 53
